Goal: Information Seeking & Learning: Find specific fact

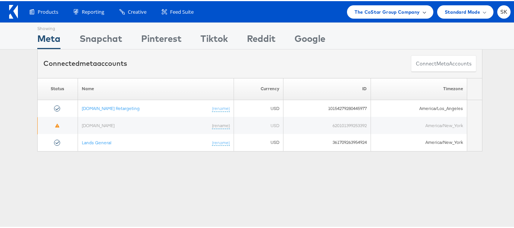
click at [379, 11] on span "The CoStar Group Company" at bounding box center [386, 11] width 65 height 8
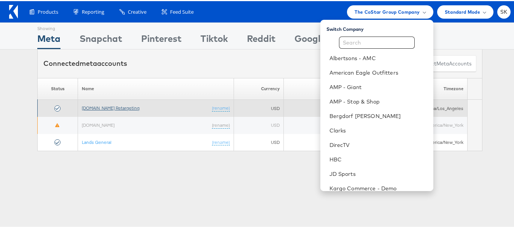
click at [132, 106] on link "[DOMAIN_NAME] Retargeting" at bounding box center [111, 107] width 58 height 6
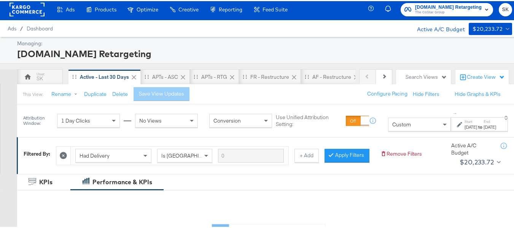
scroll to position [76, 0]
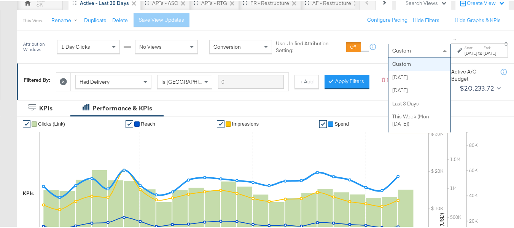
click at [388, 44] on div "Custom" at bounding box center [419, 49] width 62 height 13
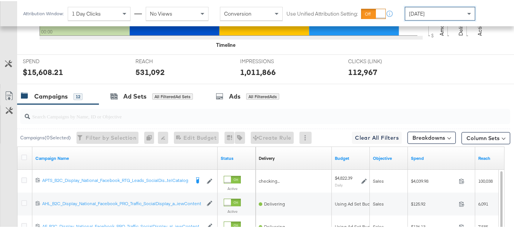
scroll to position [317, 0]
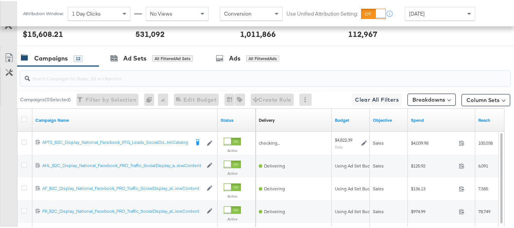
click at [74, 81] on input "search" at bounding box center [248, 74] width 437 height 15
paste input "APTS_B2C_Display_National_Facebook_RTG_Leads_SocialDisplay_Retargeting_Diamond_…"
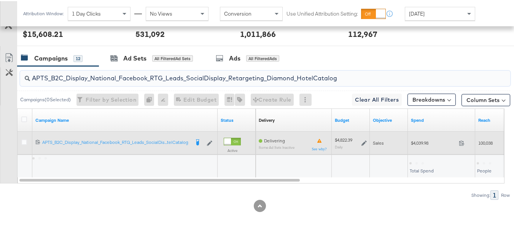
click at [424, 145] on span "$4,039.98" at bounding box center [433, 142] width 45 height 6
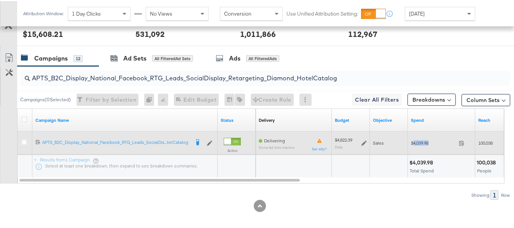
click at [424, 145] on span "$4,039.98" at bounding box center [433, 142] width 45 height 6
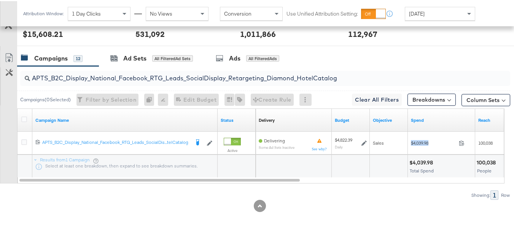
copy div "$4,039.98"
click at [236, 81] on input "APTS_B2C_Display_National_Facebook_RTG_Leads_SocialDisplay_Retargeting_Diamond_…" at bounding box center [248, 74] width 437 height 15
paste input "alwayson_Retargeting_DARE24_DiamondPlatinum"
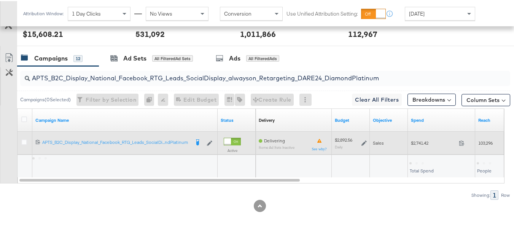
click at [418, 145] on span "$2,741.42" at bounding box center [433, 142] width 45 height 6
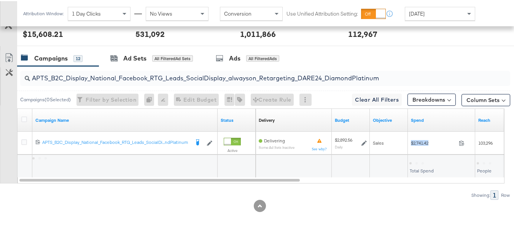
copy div "$2,741.42"
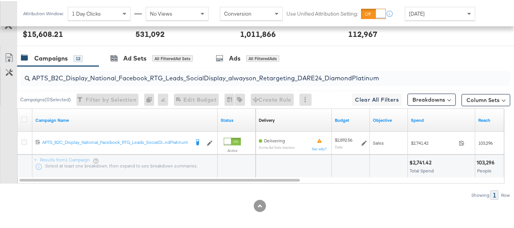
click at [192, 81] on input "APTS_B2C_Display_National_Facebook_RTG_Leads_SocialDisplay_alwayson_Retargeting…" at bounding box center [248, 74] width 437 height 15
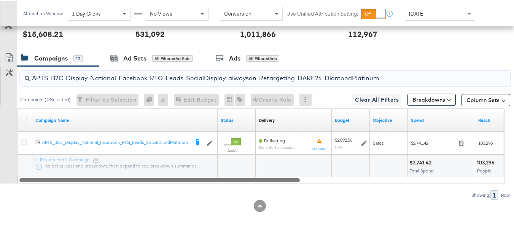
paste input "FR_B2C_Display_National_Facebook_RTG_Leads_SocialDisplay_alwayson_Retargeting_FR"
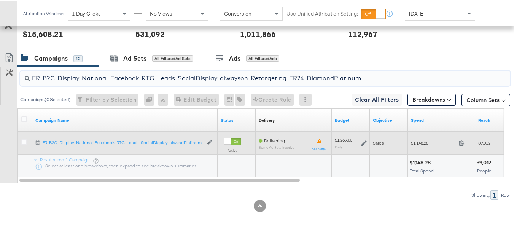
click at [433, 153] on div "$1,148.28 1148.28" at bounding box center [441, 141] width 67 height 23
click at [422, 145] on span "$1,148.28" at bounding box center [433, 142] width 45 height 6
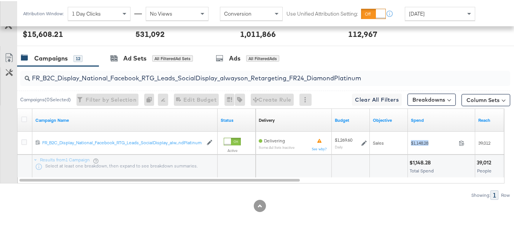
copy div "$1,148.28"
click at [159, 81] on input "FR_B2C_Display_National_Facebook_RTG_Leads_SocialDisplay_alwayson_Retargeting_F…" at bounding box center [248, 74] width 437 height 15
paste input "AF_B2C_Display_National_Facebook_RTG_Leads_SocialDisplay_alwayson_Retargeting_AF"
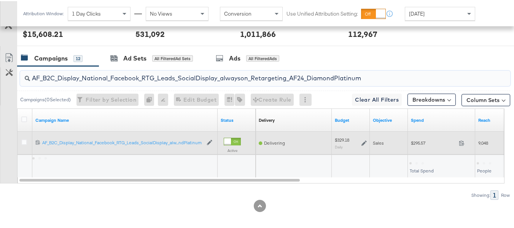
click at [425, 148] on div "$295.57 295.57" at bounding box center [441, 142] width 67 height 12
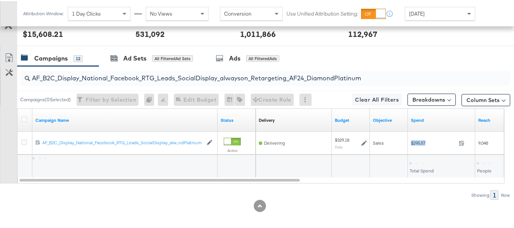
copy div "$295.57"
click at [173, 78] on input "AF_B2C_Display_National_Facebook_RTG_Leads_SocialDisplay_alwayson_Retargeting_A…" at bounding box center [248, 74] width 437 height 15
paste input "HL_B2C_Display_National_Facebook_RTG_Leads_SocialDisplay_alwayson_Retargeting_A…"
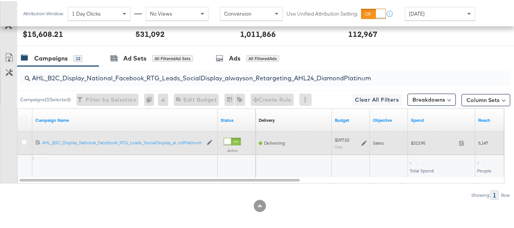
click at [429, 148] on div "$313.95 313.95" at bounding box center [441, 142] width 67 height 12
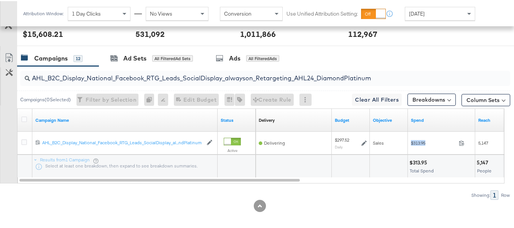
copy div "$313.95"
click at [194, 81] on input "AHL_B2C_Display_National_Facebook_RTG_Leads_SocialDisplay_alwayson_Retargeting_…" at bounding box center [248, 74] width 437 height 15
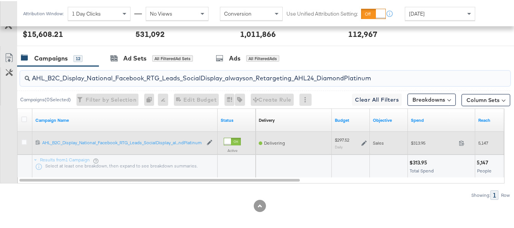
paste input "PTS_B2C_Display_National_Facebook_PRO_Traffic_SocialDisplay_alwayson_ASC_DARE24…"
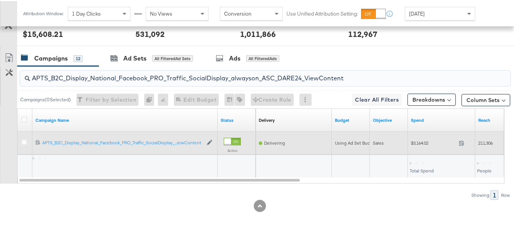
click at [421, 148] on div "$3,164.02 3164.02" at bounding box center [441, 142] width 67 height 12
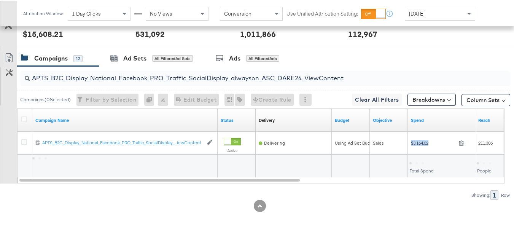
copy div "$3,164.02"
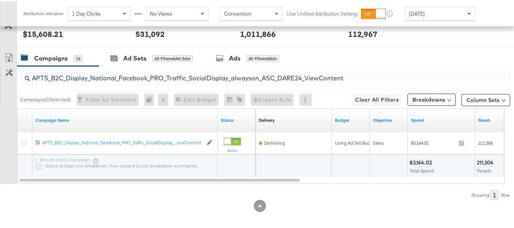
click at [188, 78] on input "APTS_B2C_Display_National_Facebook_PRO_Traffic_SocialDisplay_alwayson_ASC_DARE2…" at bounding box center [248, 74] width 437 height 15
paste input "Leads_SocialDisplay_alwayson_ASC_DARE24_Purchase"
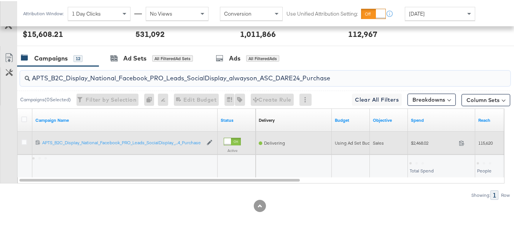
click at [421, 145] on span "$2,468.02" at bounding box center [433, 142] width 45 height 6
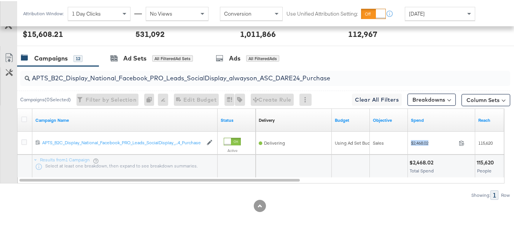
copy div "$2,468.02"
click at [223, 81] on input "APTS_B2C_Display_National_Facebook_PRO_Leads_SocialDisplay_alwayson_ASC_DARE24_…" at bounding box center [248, 74] width 437 height 15
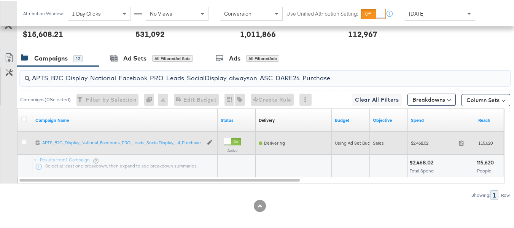
paste input "F_B2C_Display_National_Facebook_PRO_Traffic_SocialDisplay_alwayson_ASC_AF24_Vie…"
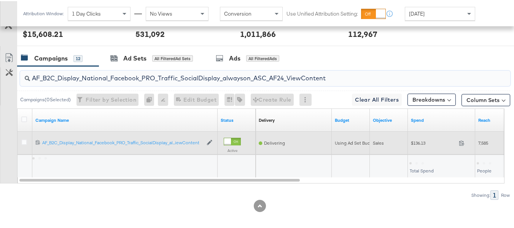
click at [407, 146] on div "Sales" at bounding box center [389, 141] width 38 height 23
copy span "Sales"
click at [416, 145] on span "$136.13" at bounding box center [433, 142] width 45 height 6
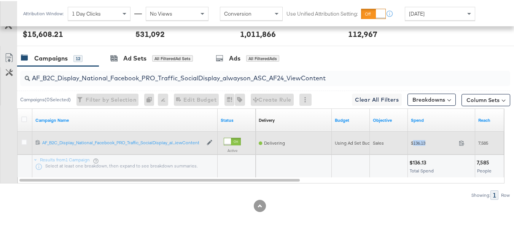
click at [416, 145] on span "$136.13" at bounding box center [433, 142] width 45 height 6
copy div "$136.13"
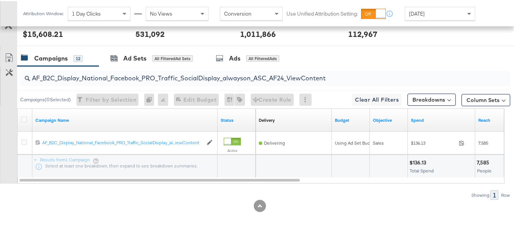
click at [196, 81] on input "AF_B2C_Display_National_Facebook_PRO_Traffic_SocialDisplay_alwayson_ASC_AF24_Vi…" at bounding box center [248, 74] width 437 height 15
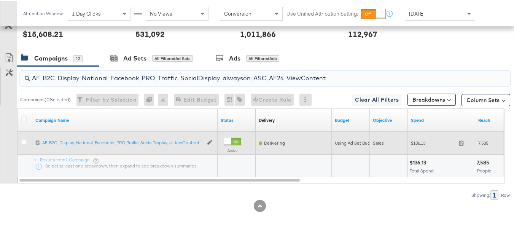
paste input "FR_B2C_Display_National_Facebook_PRO_Traffic_SocialDisplay_alwayson_ASC_FR"
click at [421, 145] on span "$974.99" at bounding box center [433, 142] width 45 height 6
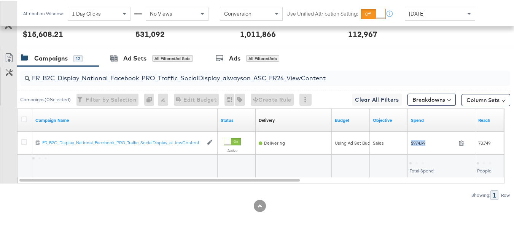
copy div "$974.99"
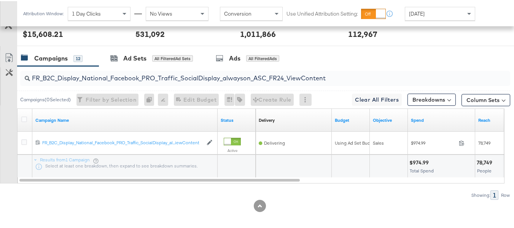
click at [201, 81] on input "FR_B2C_Display_National_Facebook_PRO_Traffic_SocialDisplay_alwayson_ASC_FR24_Vi…" at bounding box center [248, 74] width 437 height 15
paste input "AHL_B2C_Display_National_Facebook_PRO_Traffic_SocialDisplay_alwayson_ASC_AHL"
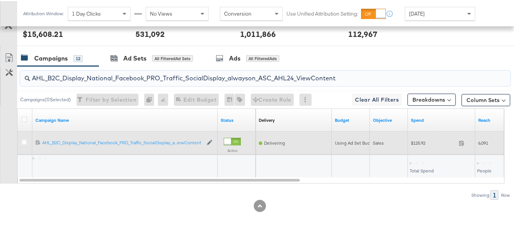
type input "AHL_B2C_Display_National_Facebook_PRO_Traffic_SocialDisplay_alwayson_ASC_AHL24_…"
click at [415, 145] on span "$125.92" at bounding box center [433, 142] width 45 height 6
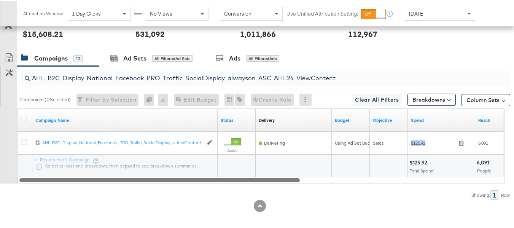
click at [413, 182] on div at bounding box center [260, 178] width 487 height 6
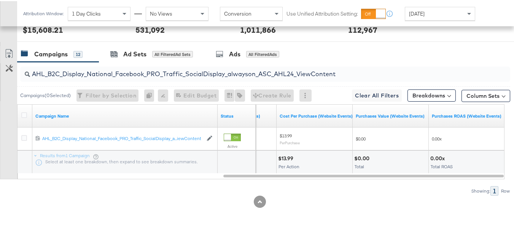
scroll to position [0, 0]
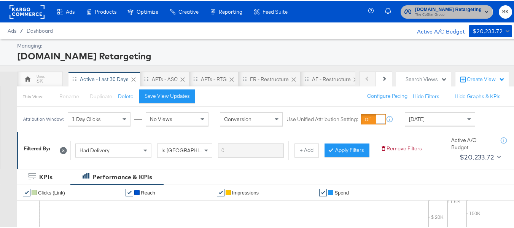
click at [424, 13] on span "The CoStar Group" at bounding box center [448, 14] width 67 height 6
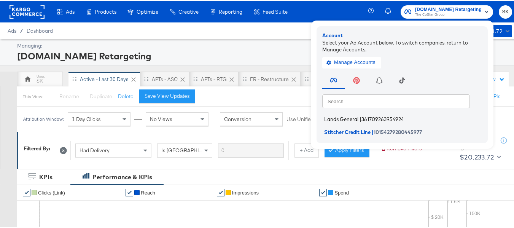
click at [342, 118] on span "Lands General" at bounding box center [341, 118] width 34 height 6
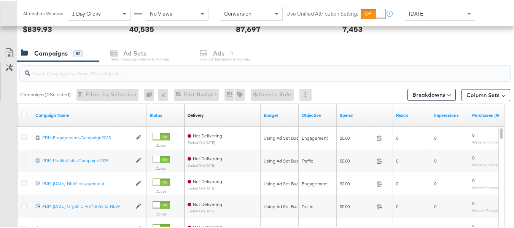
click at [68, 75] on input "search" at bounding box center [248, 69] width 437 height 15
paste input "B2C_LAND_KC_RT_Sig_24"
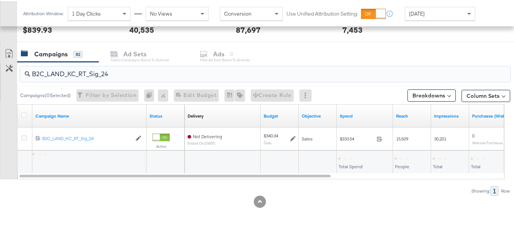
scroll to position [304, 0]
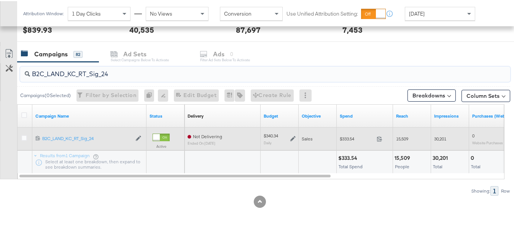
click at [357, 138] on span "$333.54" at bounding box center [357, 138] width 34 height 6
copy div "$333.54"
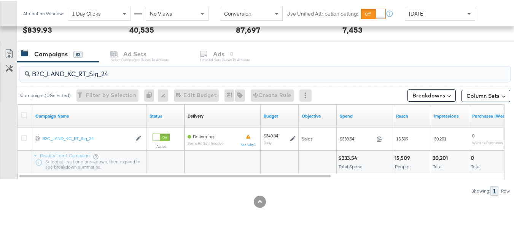
click at [170, 73] on input "B2C_LAND_KC_RT_Sig_24" at bounding box center [248, 69] width 437 height 15
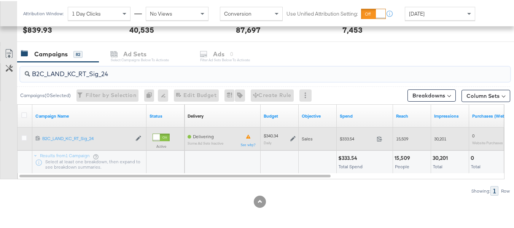
paste input "B_Ecommerce_KC_Retargeting_LW&LOA_Traffic"
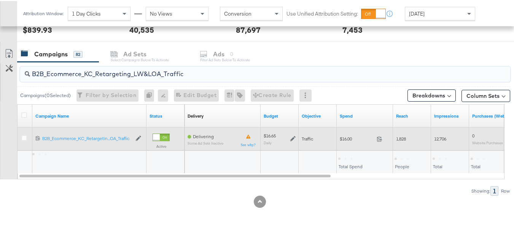
click at [350, 139] on span "$16.00" at bounding box center [357, 138] width 34 height 6
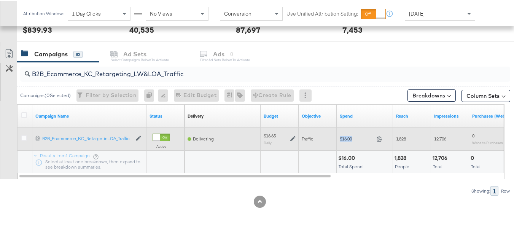
click at [350, 139] on span "$16.00" at bounding box center [357, 138] width 34 height 6
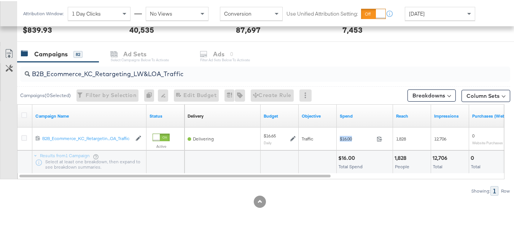
copy div "$16.00"
click at [120, 68] on input "B2B_Ecommerce_KC_Retargeting_LW&LOA_Traffic" at bounding box center [248, 69] width 437 height 15
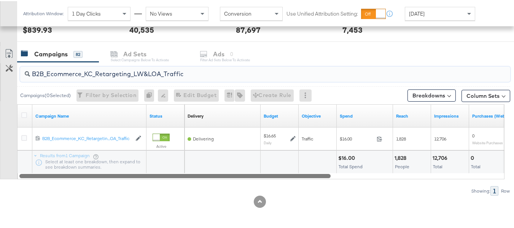
paste input "KC_Retargeting_Prospects & Clients_Conversions"
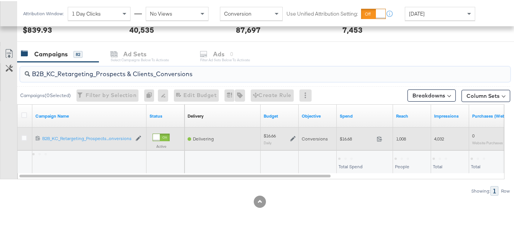
click at [339, 137] on div "$16.68 16.68" at bounding box center [365, 138] width 56 height 12
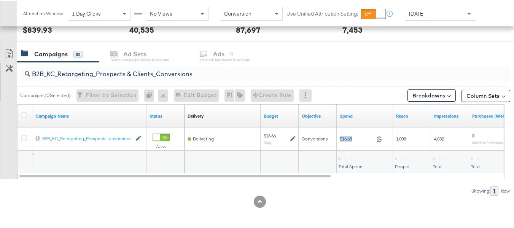
copy div "$16.68"
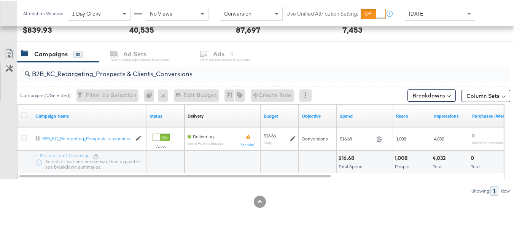
click at [160, 67] on input "B2B_KC_Retargeting_Prospects & Clients_Conversions" at bounding box center [248, 69] width 437 height 15
paste input "C_LAND_KC_Pros_Sig"
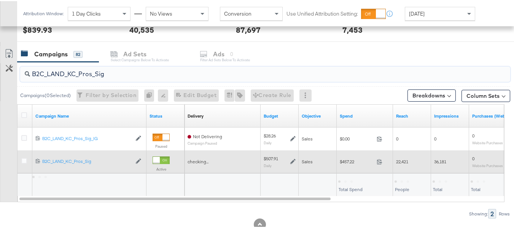
type input "B2C_LAND_KC_Pros_Sig"
click at [353, 152] on div "$457.22 457.22" at bounding box center [365, 160] width 56 height 23
click at [349, 157] on div "$457.22 457.22" at bounding box center [365, 160] width 56 height 12
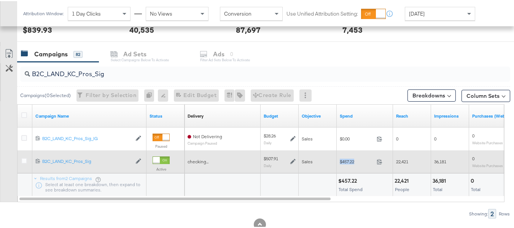
click at [349, 157] on div "$457.22 457.22" at bounding box center [365, 160] width 56 height 12
copy div "$457.22"
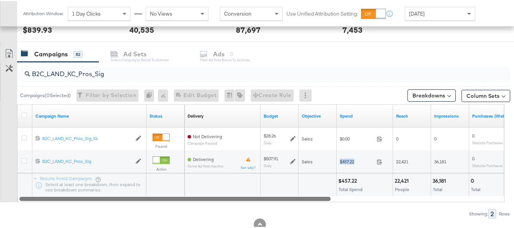
click at [270, 199] on div at bounding box center [174, 197] width 311 height 6
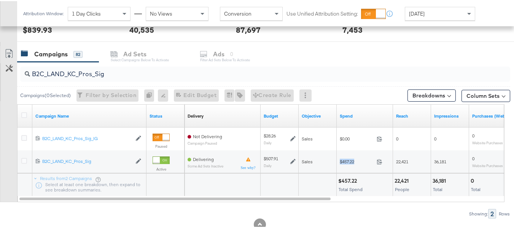
scroll to position [326, 0]
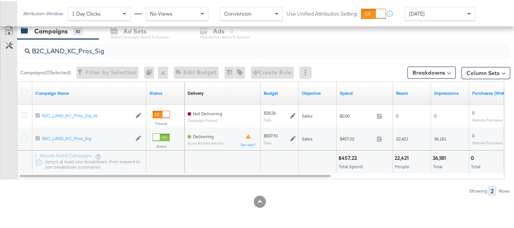
click at [377, 188] on div "Showing: 2 Rows" at bounding box center [255, 190] width 510 height 10
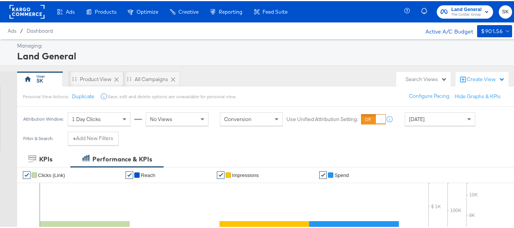
click at [32, 11] on rect at bounding box center [27, 11] width 35 height 14
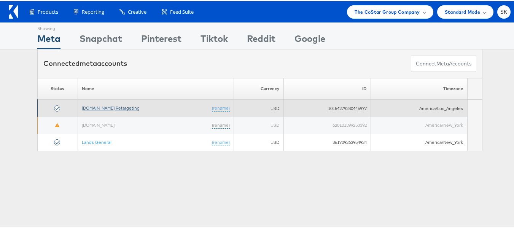
click at [103, 108] on link "[DOMAIN_NAME] Retargeting" at bounding box center [111, 107] width 58 height 6
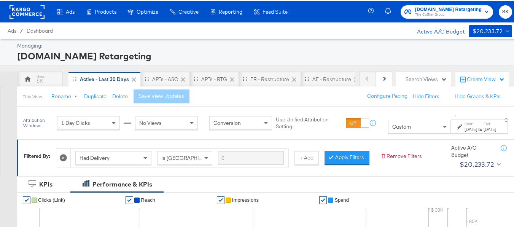
click at [388, 131] on div "Custom" at bounding box center [419, 125] width 62 height 13
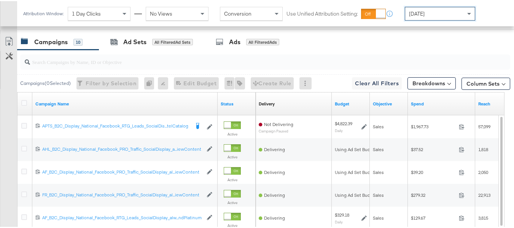
scroll to position [331, 0]
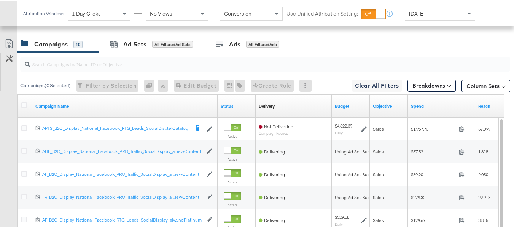
click at [96, 72] on div at bounding box center [265, 63] width 490 height 18
click at [97, 67] on input "search" at bounding box center [248, 59] width 437 height 15
paste input "APTS_B2C_Display_National_Facebook_RTG_Leads_SocialDisplay_Retargeting_Diamond_…"
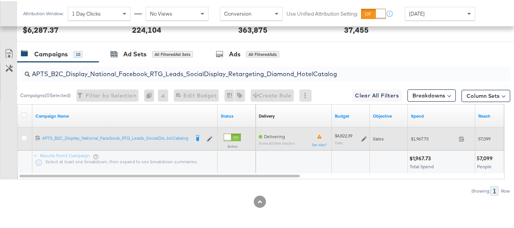
click at [421, 137] on span "$1,967.73" at bounding box center [433, 138] width 45 height 6
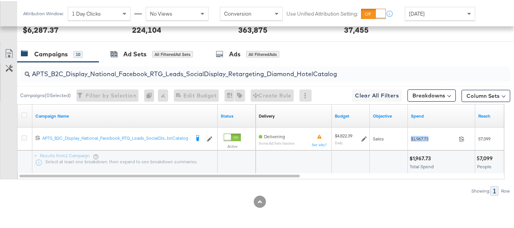
copy div "$1,967.73"
click at [194, 72] on input "APTS_B2C_Display_National_Facebook_RTG_Leads_SocialDisplay_Retargeting_Diamond_…" at bounding box center [248, 69] width 437 height 15
paste input "alwayson_Retargeting_DARE24_DiamondPlatinum"
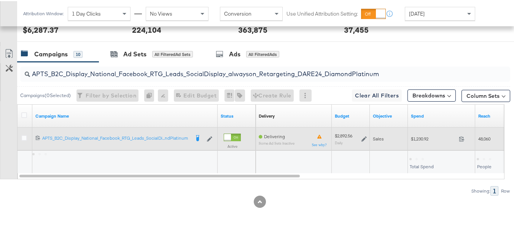
click at [420, 140] on span "$1,230.92" at bounding box center [433, 138] width 45 height 6
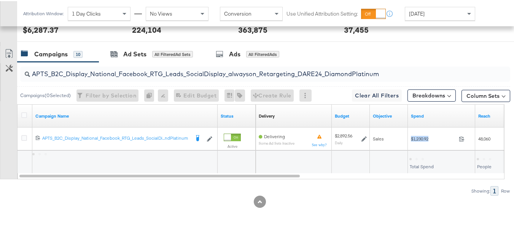
copy div "$1,230.92"
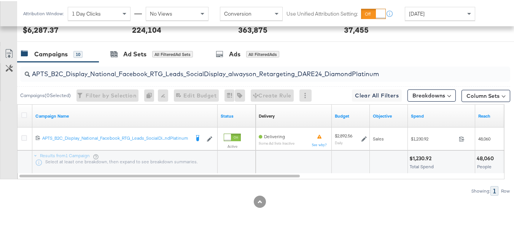
click at [172, 72] on input "APTS_B2C_Display_National_Facebook_RTG_Leads_SocialDisplay_alwayson_Retargeting…" at bounding box center [248, 69] width 437 height 15
paste input "FR_B2C_Display_National_Facebook_RTG_Leads_SocialDisplay_alwayson_Retargeting_FR"
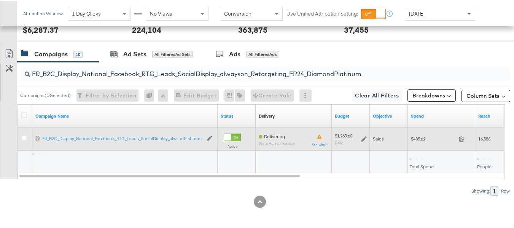
click at [427, 140] on span "$485.62" at bounding box center [433, 138] width 45 height 6
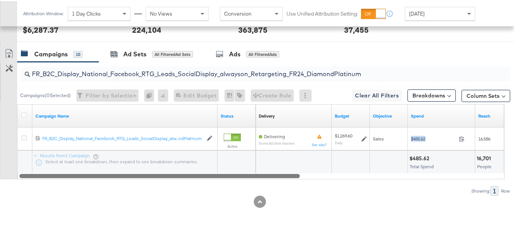
copy div "$485.62"
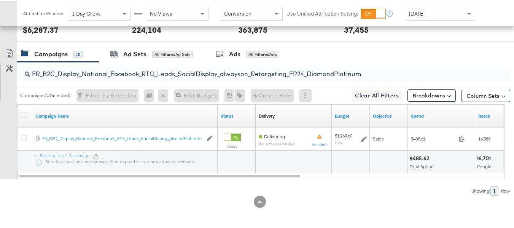
click at [187, 71] on input "FR_B2C_Display_National_Facebook_RTG_Leads_SocialDisplay_alwayson_Retargeting_F…" at bounding box center [248, 69] width 437 height 15
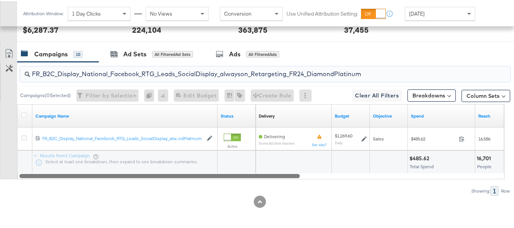
paste input "AF_B2C_Display_National_Facebook_RTG_Leads_SocialDisplay_alwayson_Retargeting_AF"
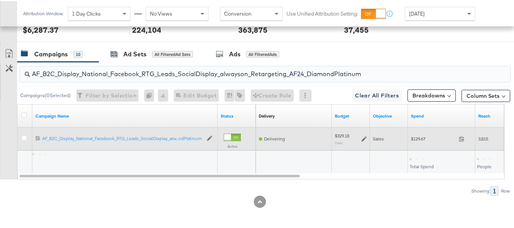
click at [417, 143] on div "$129.67 129.67" at bounding box center [441, 138] width 67 height 12
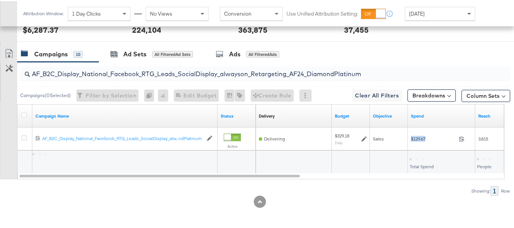
copy div "$129.67"
click at [160, 72] on input "AF_B2C_Display_National_Facebook_RTG_Leads_SocialDisplay_alwayson_Retargeting_A…" at bounding box center [248, 69] width 437 height 15
paste input "HL_B2C_Display_National_Facebook_RTG_Leads_SocialDisplay_alwayson_Retargeting_A…"
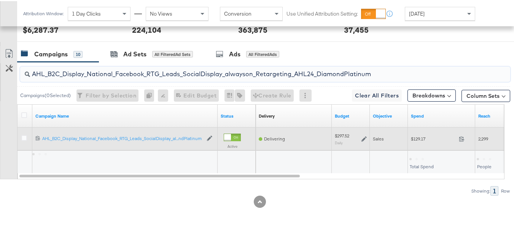
click at [408, 140] on div "$129.17 129.17" at bounding box center [441, 138] width 67 height 12
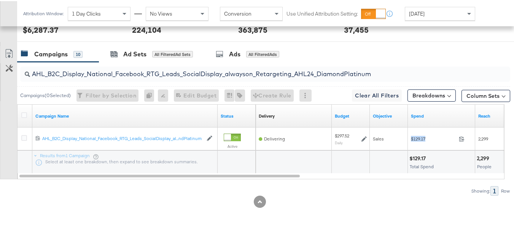
copy div "$129.17"
click at [176, 71] on input "AHL_B2C_Display_National_Facebook_RTG_Leads_SocialDisplay_alwayson_Retargeting_…" at bounding box center [248, 69] width 437 height 15
paste input "PTS_B2C_Display_National_Facebook_PRO_Traffic_SocialDisplay_alwayson_ASC_DARE24…"
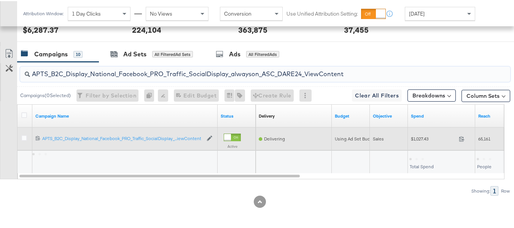
click at [414, 140] on span "$1,027.43" at bounding box center [433, 138] width 45 height 6
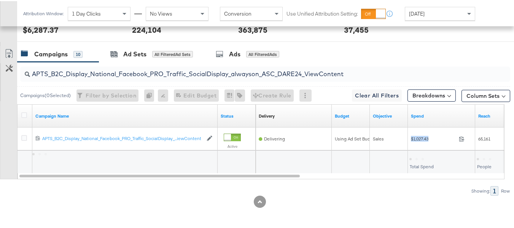
copy div "$1,027.43"
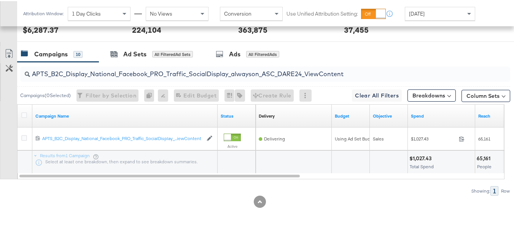
click at [156, 71] on input "APTS_B2C_Display_National_Facebook_PRO_Traffic_SocialDisplay_alwayson_ASC_DARE2…" at bounding box center [248, 69] width 437 height 15
paste input "Leads_SocialDisplay_alwayson_ASC_DARE24_Purchase"
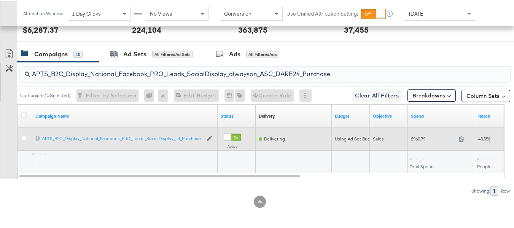
click at [419, 140] on span "$960.79" at bounding box center [433, 138] width 45 height 6
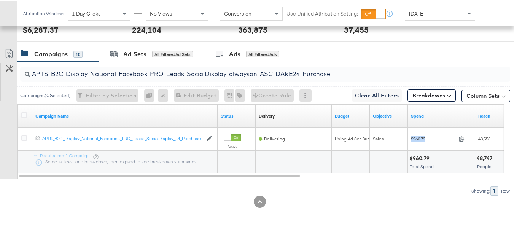
copy div "$960.79"
click at [183, 69] on input "APTS_B2C_Display_National_Facebook_PRO_Leads_SocialDisplay_alwayson_ASC_DARE24_…" at bounding box center [248, 69] width 437 height 15
paste input "F_B2C_Display_National_Facebook_PRO_Traffic_SocialDisplay_alwayson_ASC_AF24_Vie…"
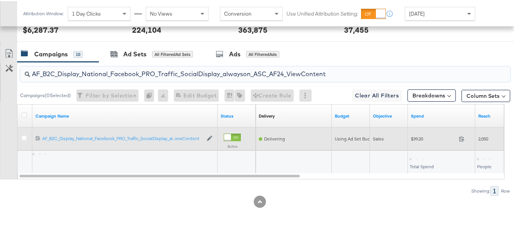
click at [413, 142] on div "$39.20 39.2" at bounding box center [441, 138] width 67 height 12
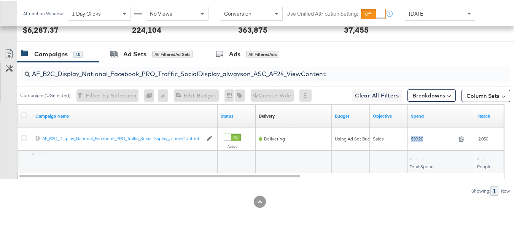
copy div "$39.20"
click at [129, 68] on input "AF_B2C_Display_National_Facebook_PRO_Traffic_SocialDisplay_alwayson_ASC_AF24_Vi…" at bounding box center [248, 69] width 437 height 15
paste input "FR_B2C_Display_National_Facebook_PRO_Traffic_SocialDisplay_alwayson_ASC_FR"
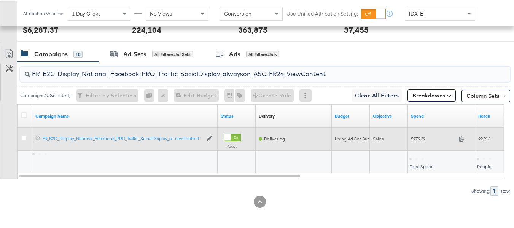
click at [418, 143] on div "$279.32 279.32" at bounding box center [441, 138] width 67 height 12
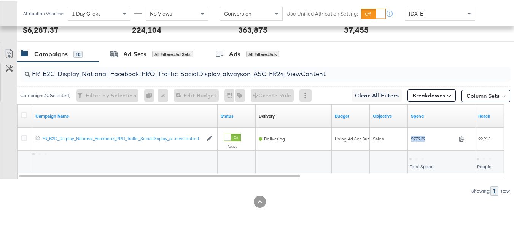
copy div "$279.32"
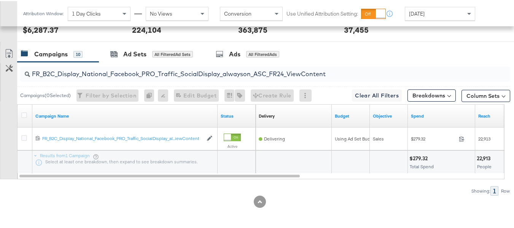
click at [156, 75] on input "FR_B2C_Display_National_Facebook_PRO_Traffic_SocialDisplay_alwayson_ASC_FR24_Vi…" at bounding box center [248, 69] width 437 height 15
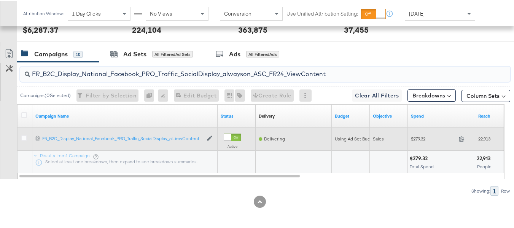
paste input "AHL_B2C_Display_National_Facebook_PRO_Traffic_SocialDisplay_alwayson_ASC_AHL"
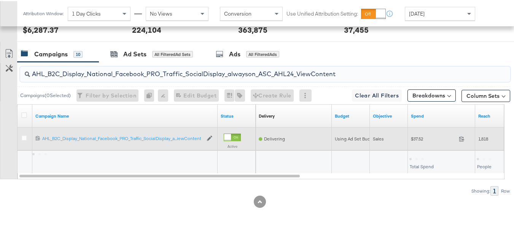
type input "AHL_B2C_Display_National_Facebook_PRO_Traffic_SocialDisplay_alwayson_ASC_AHL24_…"
click at [418, 138] on span "$37.52" at bounding box center [433, 138] width 45 height 6
copy div "$37.52"
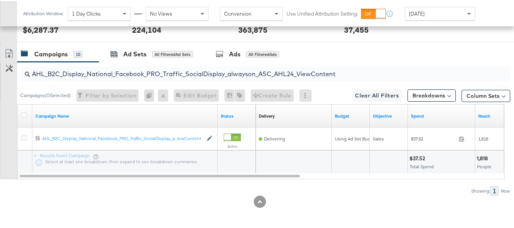
click at [480, 197] on div at bounding box center [260, 200] width 520 height 12
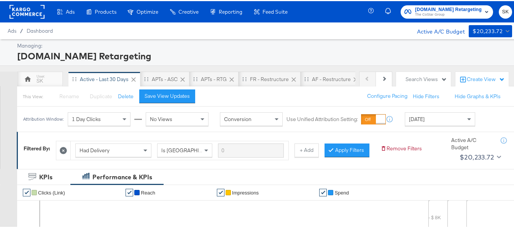
click at [450, 11] on span "The CoStar Group" at bounding box center [448, 14] width 67 height 6
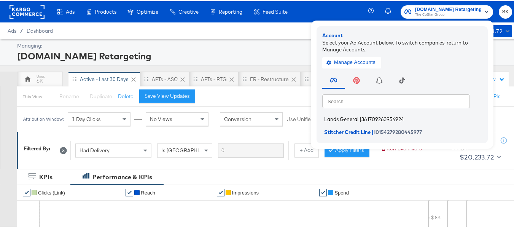
click at [324, 119] on span "Lands General" at bounding box center [341, 118] width 34 height 6
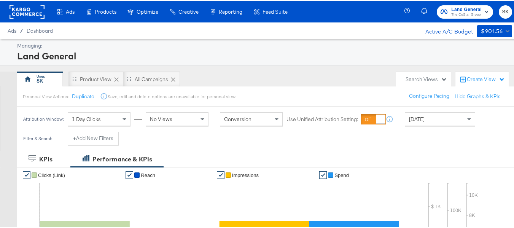
scroll to position [76, 0]
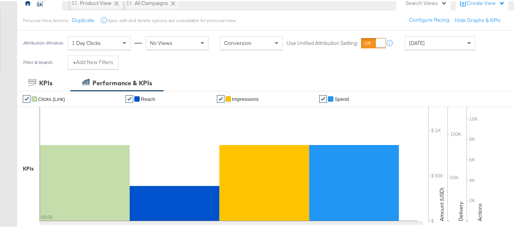
click at [424, 42] on span "[DATE]" at bounding box center [417, 41] width 16 height 7
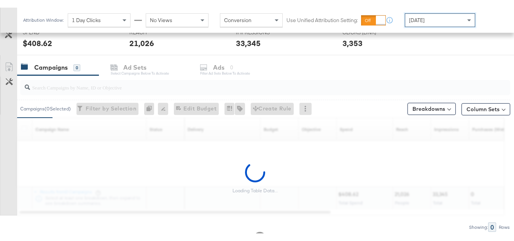
scroll to position [288, 0]
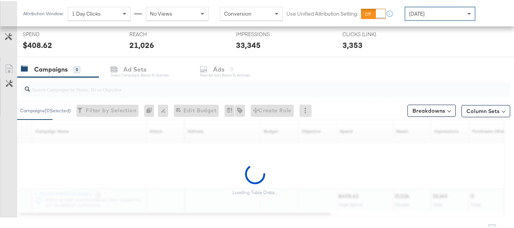
click at [76, 91] on input "search" at bounding box center [248, 85] width 437 height 15
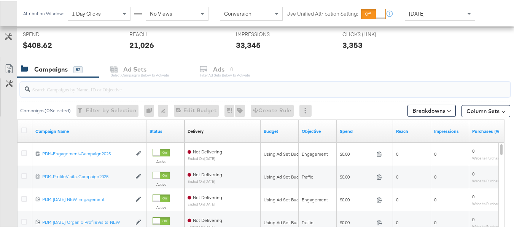
paste input "B2C_LAND_KC_RT_Sig_24"
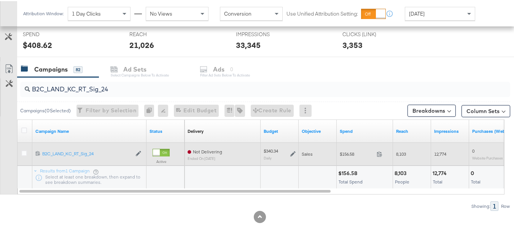
click at [343, 156] on div "$156.58 156.58" at bounding box center [365, 153] width 56 height 12
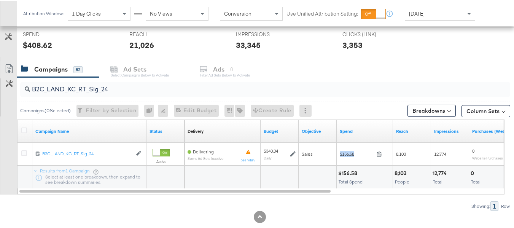
copy div "$156.58"
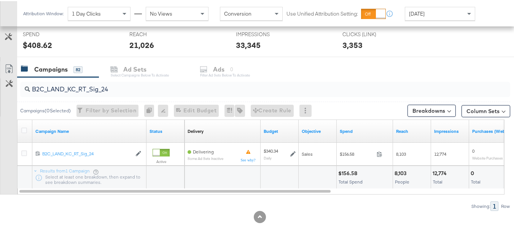
click at [136, 90] on input "B2C_LAND_KC_RT_Sig_24" at bounding box center [248, 85] width 437 height 15
paste input "B_Ecommerce_KC_Retargeting_LW&LOA_Traffic"
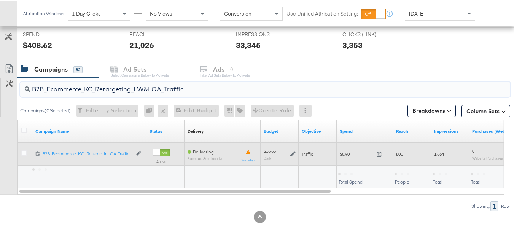
click at [348, 156] on span "$5.90" at bounding box center [357, 153] width 34 height 6
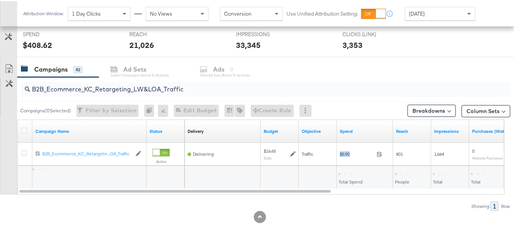
copy div "$5.90"
click at [148, 88] on input "B2B_Ecommerce_KC_Retargeting_LW&LOA_Traffic" at bounding box center [248, 85] width 437 height 15
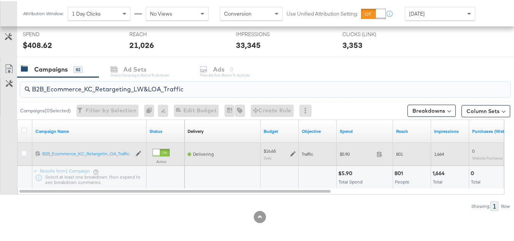
paste input "KC_Retargeting_Prospects & Clients_Conversions"
click at [347, 154] on span "$5.89" at bounding box center [357, 153] width 34 height 6
copy div "$5.89"
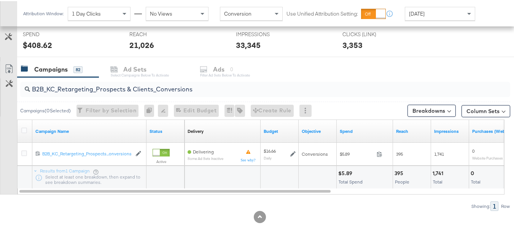
click at [154, 89] on input "B2B_KC_Retargeting_Prospects & Clients_Conversions" at bounding box center [248, 85] width 437 height 15
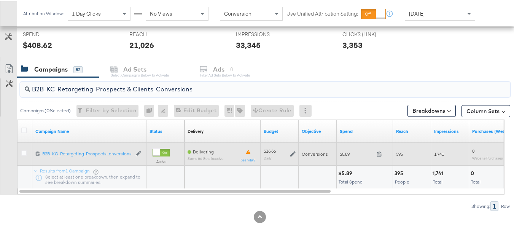
paste input "C_LAND_KC_Pros_Sig"
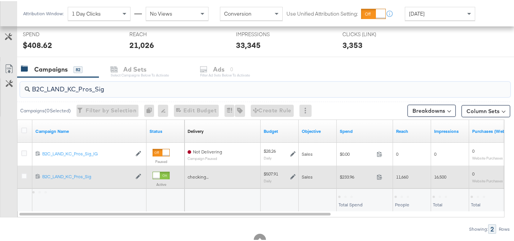
type input "B2C_LAND_KC_Pros_Sig"
click at [341, 171] on div "$233.96 233.96" at bounding box center [365, 176] width 56 height 12
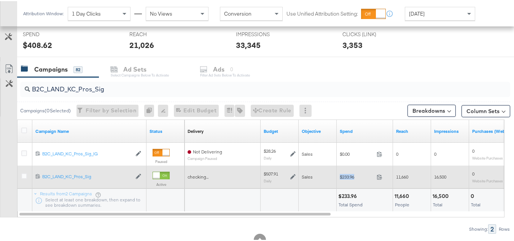
click at [341, 171] on div "$233.96 233.96" at bounding box center [365, 176] width 56 height 12
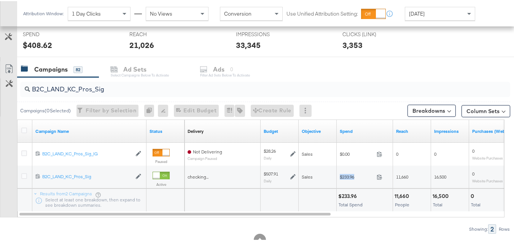
copy div "$233.96"
